Goal: Check status: Check status

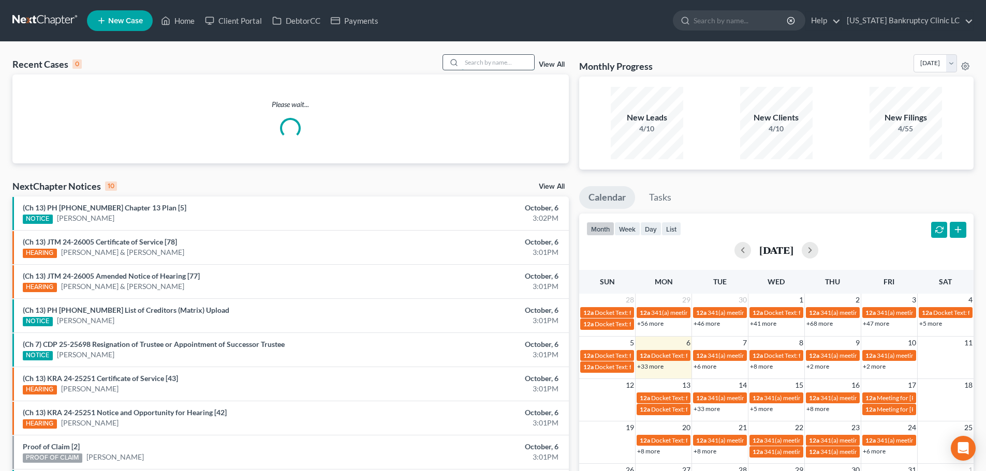
click at [487, 63] on input "search" at bounding box center [498, 62] width 72 height 15
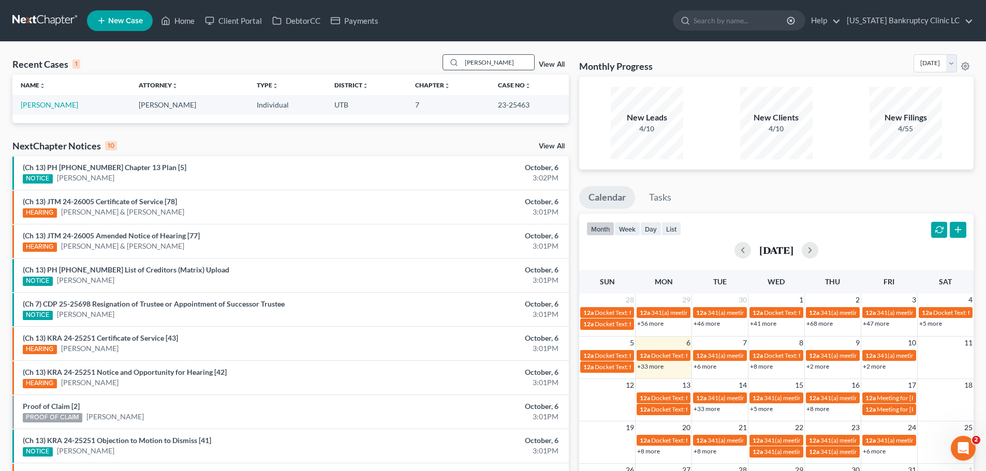
type input "[PERSON_NAME]"
click at [36, 106] on link "[PERSON_NAME]" at bounding box center [49, 104] width 57 height 9
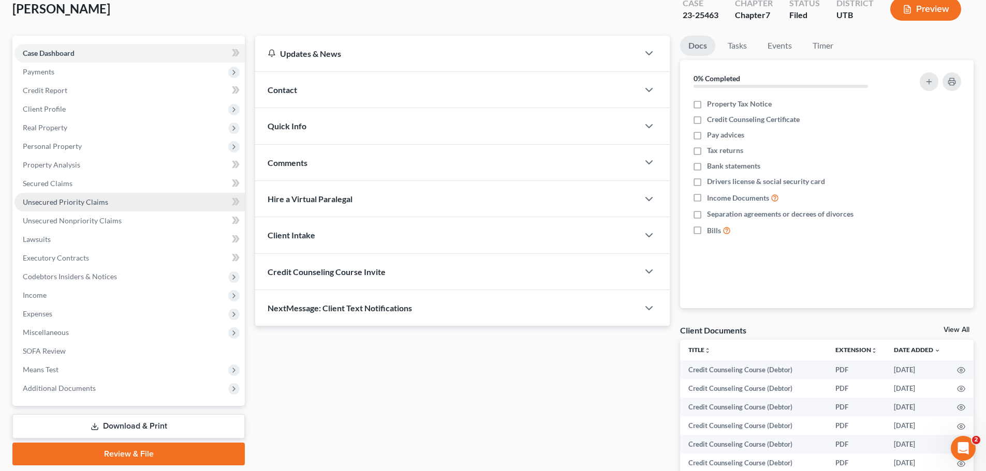
scroll to position [155, 0]
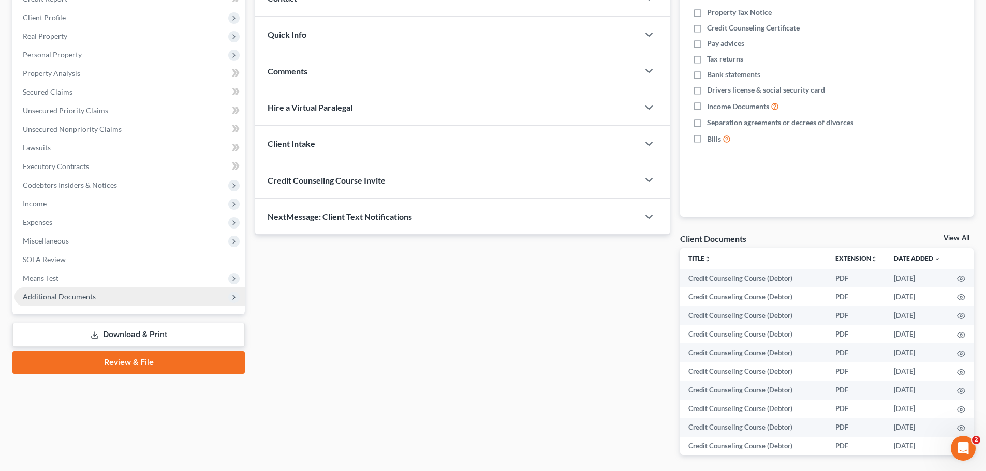
click at [92, 296] on span "Additional Documents" at bounding box center [59, 296] width 73 height 9
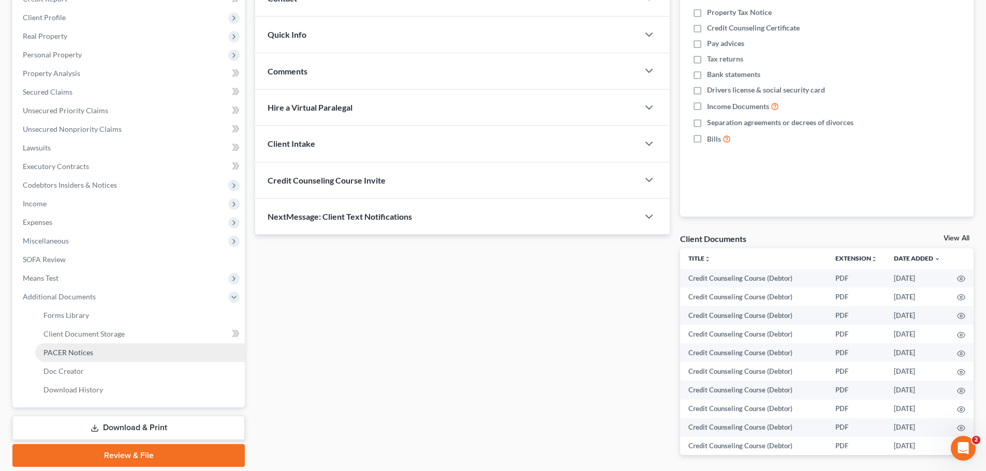
click at [80, 348] on span "PACER Notices" at bounding box center [68, 352] width 50 height 9
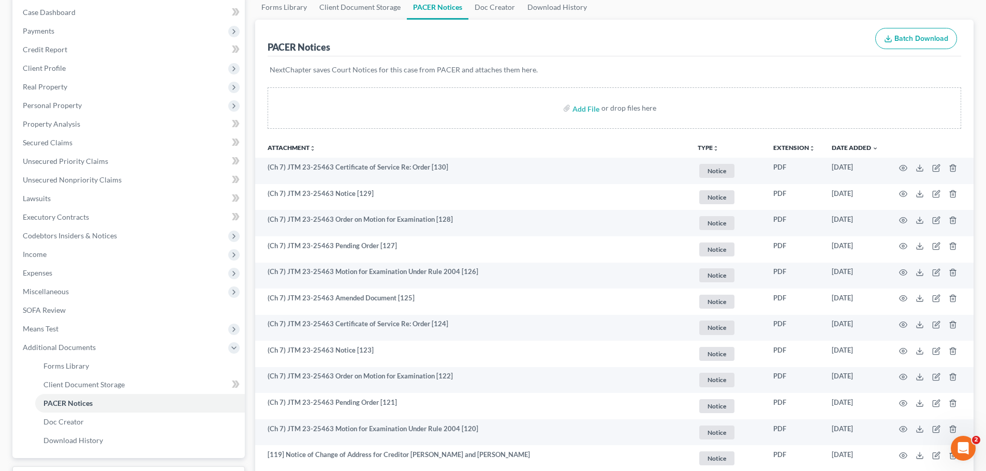
scroll to position [155, 0]
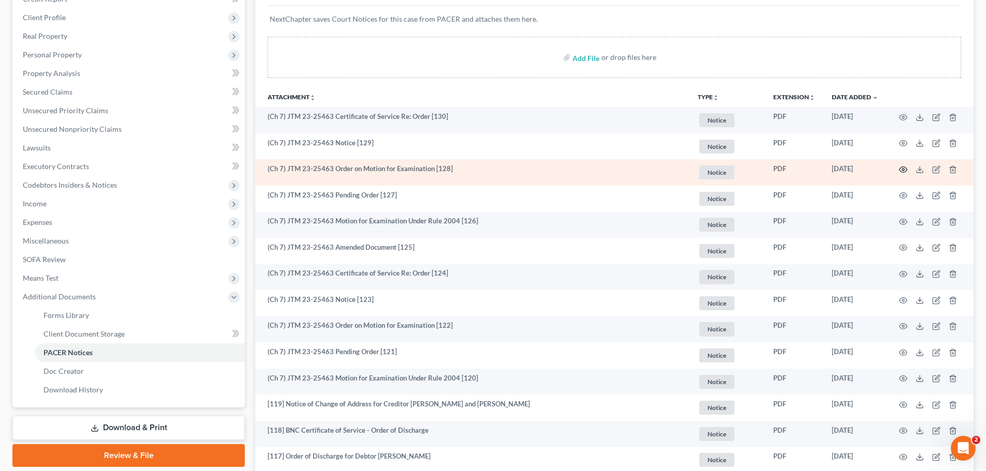
click at [903, 169] on circle "button" at bounding box center [903, 170] width 2 height 2
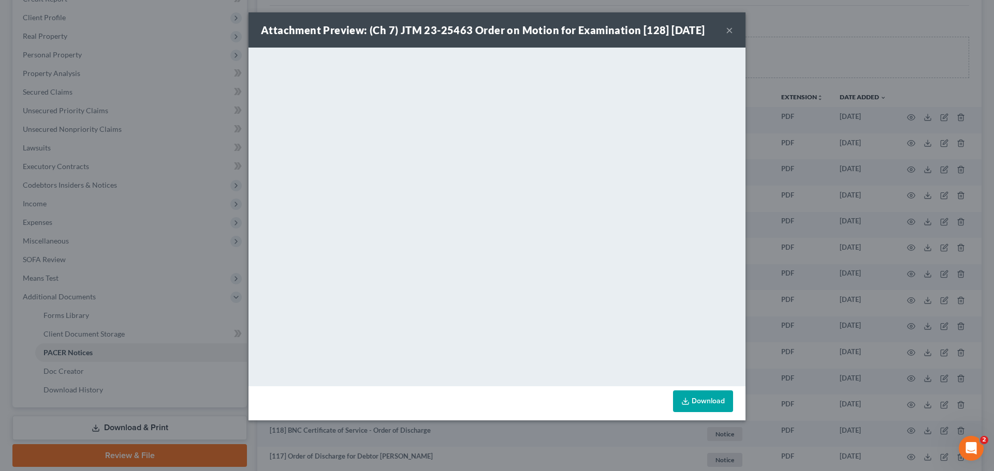
click at [729, 34] on button "×" at bounding box center [728, 30] width 7 height 12
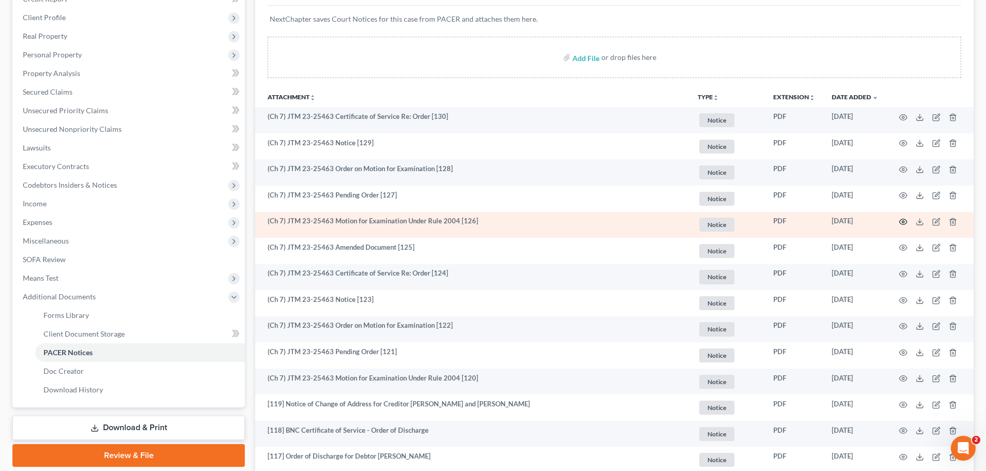
click at [902, 223] on icon "button" at bounding box center [903, 222] width 8 height 8
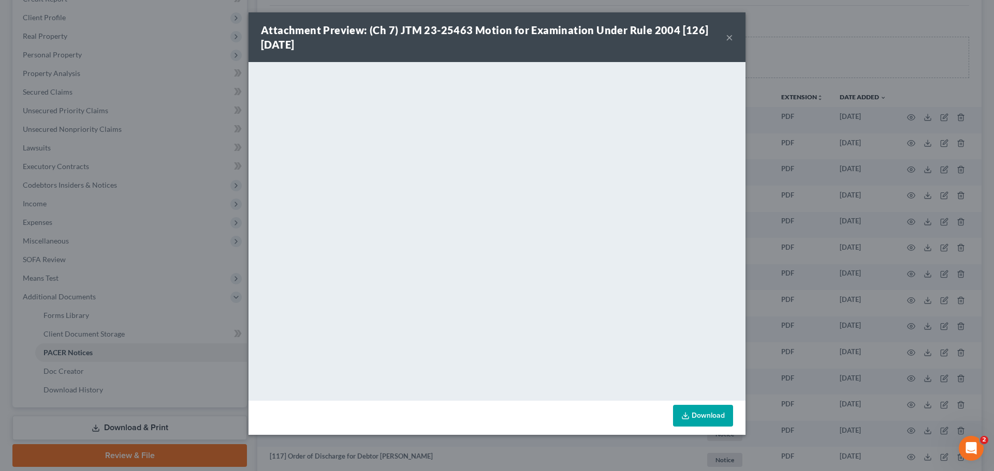
click at [731, 36] on button "×" at bounding box center [728, 37] width 7 height 12
